Goal: Contribute content: Add original content to the website for others to see

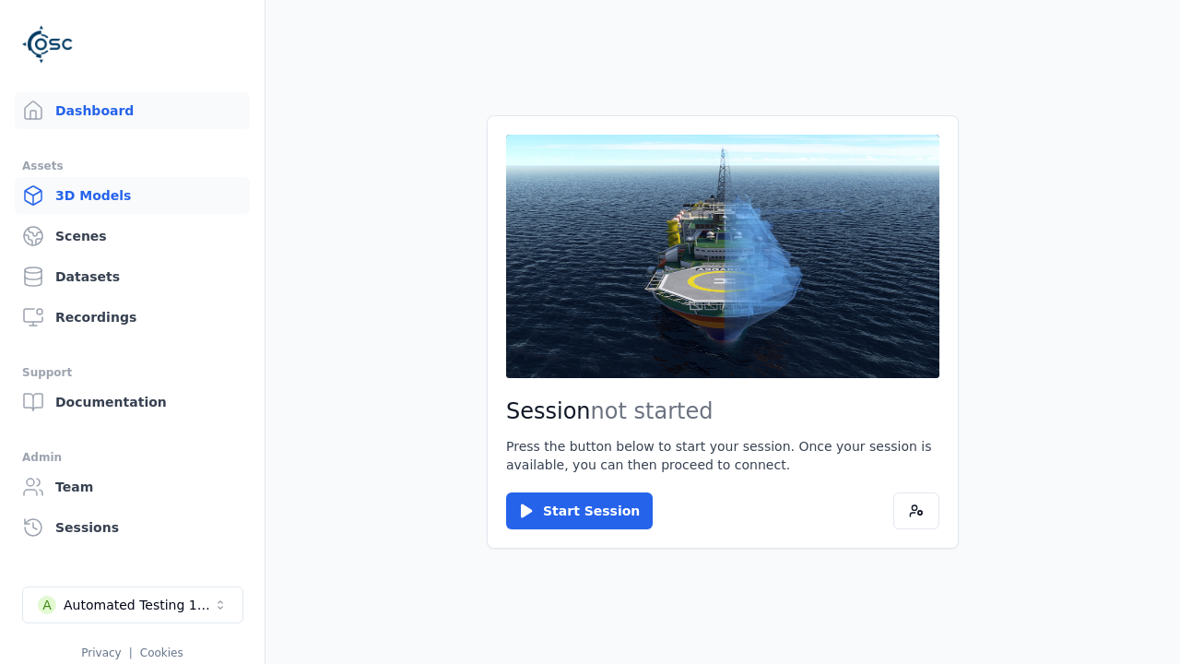
click at [132, 196] on link "3D Models" at bounding box center [132, 195] width 235 height 37
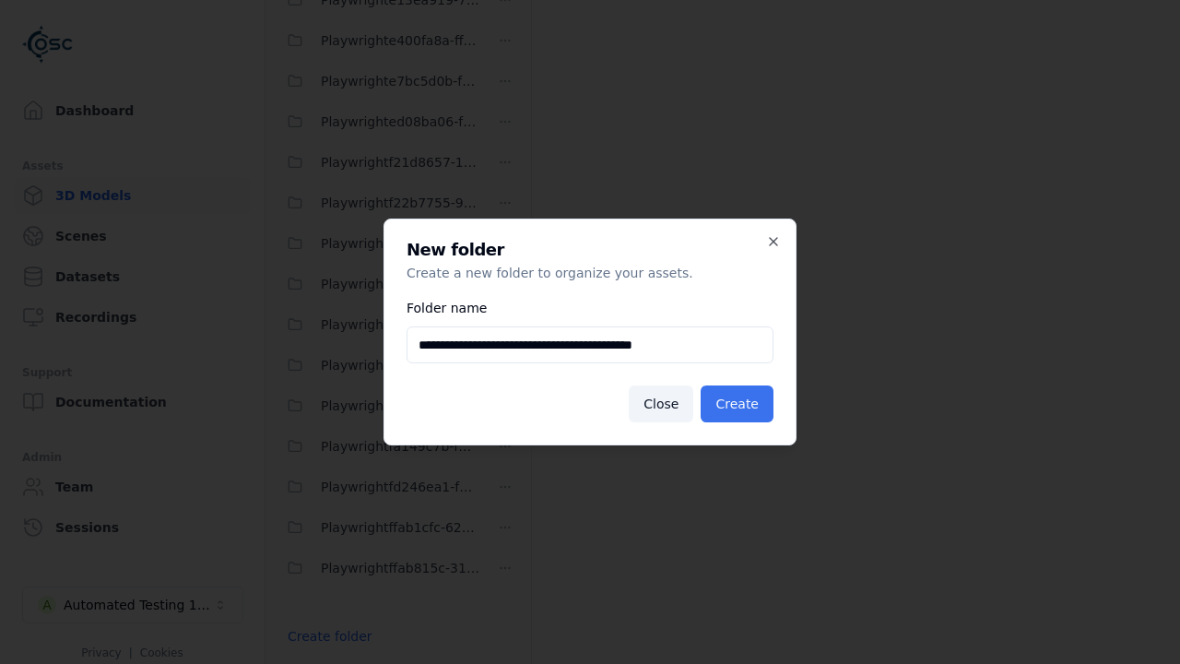
type input "**********"
click at [737, 404] on button "Create" at bounding box center [737, 403] width 73 height 37
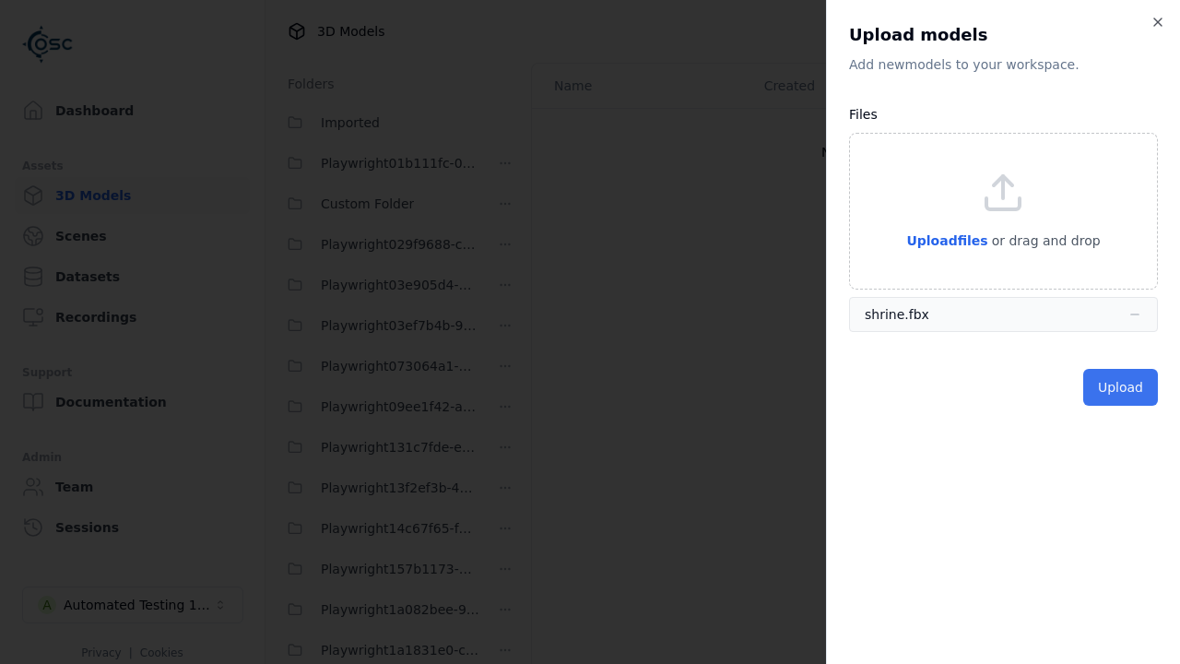
click at [1121, 387] on button "Upload" at bounding box center [1121, 387] width 75 height 37
